Goal: Task Accomplishment & Management: Manage account settings

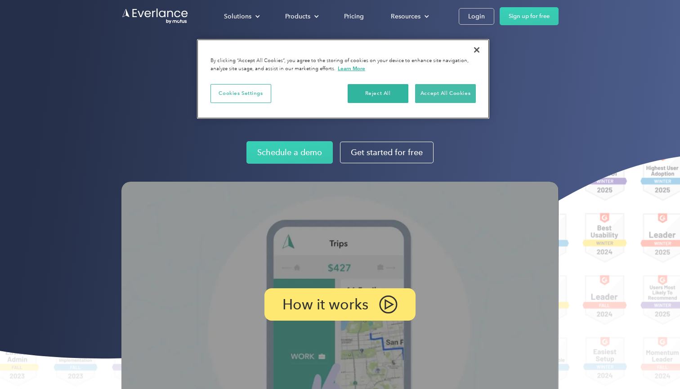
click at [455, 91] on button "Accept All Cookies" at bounding box center [445, 93] width 61 height 19
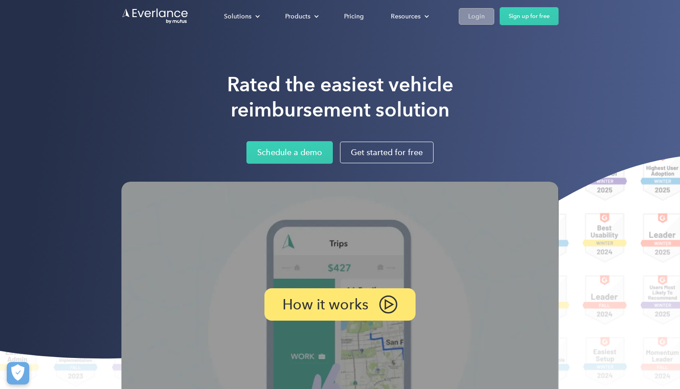
click at [477, 15] on div "Login" at bounding box center [476, 16] width 17 height 11
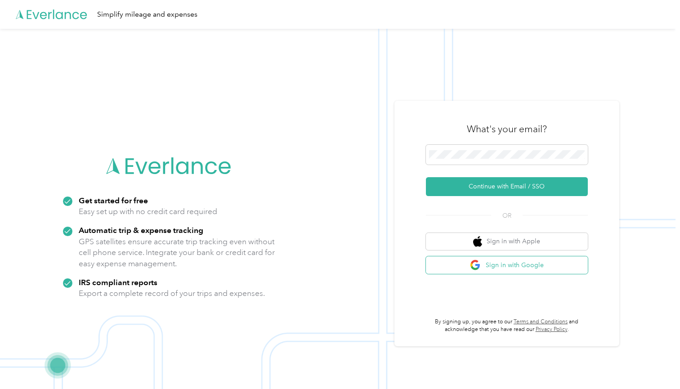
click at [506, 263] on button "Sign in with Google" at bounding box center [507, 265] width 162 height 18
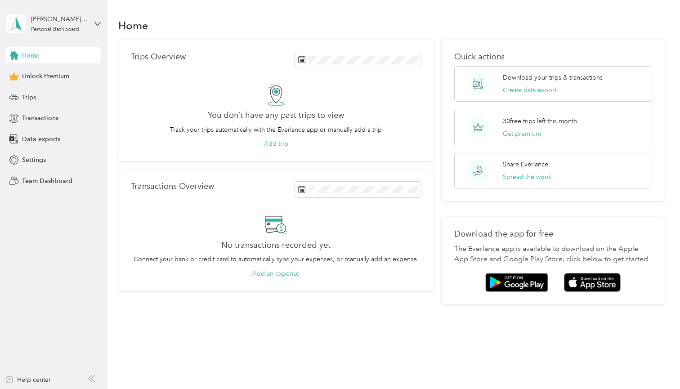
click at [44, 268] on aside "[PERSON_NAME][EMAIL_ADDRESS][PERSON_NAME][DOMAIN_NAME] Personal dashboard Home …" at bounding box center [53, 194] width 107 height 389
click at [98, 22] on icon at bounding box center [97, 24] width 6 height 6
click at [49, 72] on div "Log out" at bounding box center [152, 74] width 278 height 16
